Goal: Navigation & Orientation: Go to known website

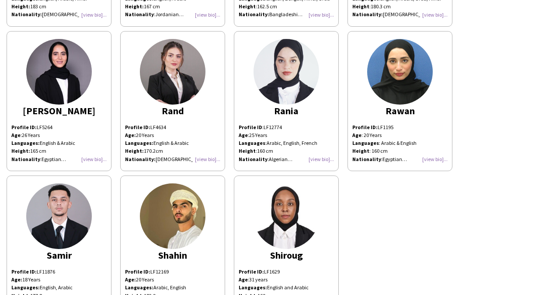
scroll to position [1074, 0]
